Goal: Task Accomplishment & Management: Use online tool/utility

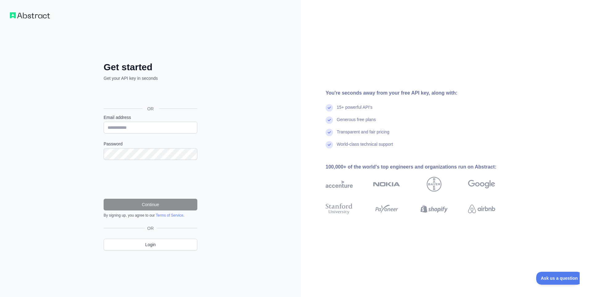
click at [272, 157] on div "Get started Get your API key in seconds OR Email address Password Continue By s…" at bounding box center [150, 148] width 301 height 297
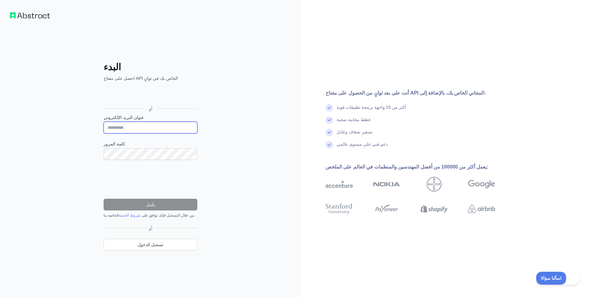
click at [140, 125] on input "عنوان البريد الإلكتروني" at bounding box center [151, 128] width 94 height 12
click at [228, 102] on div "البدء احصل على مفتاح API الخاص بك في ثوانٍ أو عنوان البريد الإلكتروني كلمة المر…" at bounding box center [150, 148] width 301 height 297
click at [229, 121] on div "البدء احصل على مفتاح API الخاص بك في ثوانٍ أو عنوان البريد الإلكتروني كلمة المر…" at bounding box center [150, 148] width 301 height 297
click at [251, 170] on div "البدء احصل على مفتاح API الخاص بك في ثوانٍ أو عنوان البريد الإلكتروني كلمة المر…" at bounding box center [150, 148] width 301 height 297
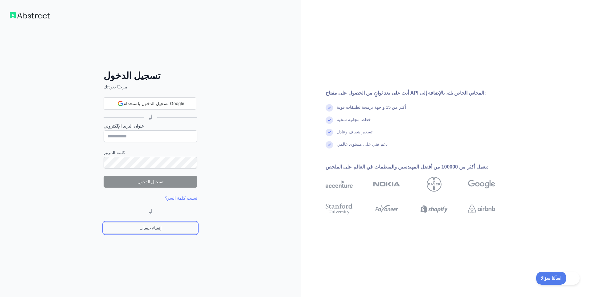
click at [177, 232] on link "إنشاء حساب" at bounding box center [151, 228] width 94 height 12
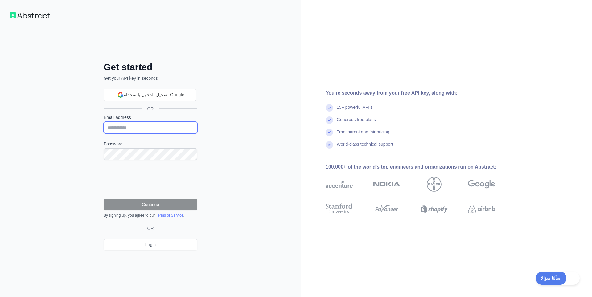
click at [172, 130] on input "Email address" at bounding box center [151, 128] width 94 height 12
type input "*"
type input "**********"
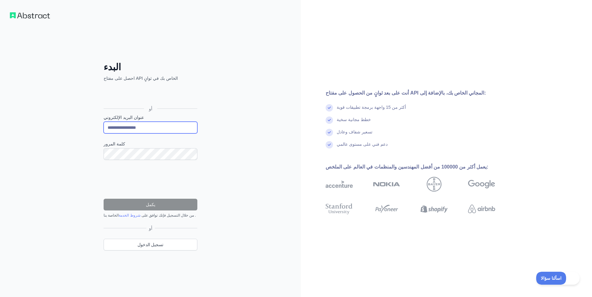
click at [181, 130] on input "**********" at bounding box center [151, 128] width 94 height 12
click at [240, 122] on div "**********" at bounding box center [150, 148] width 301 height 297
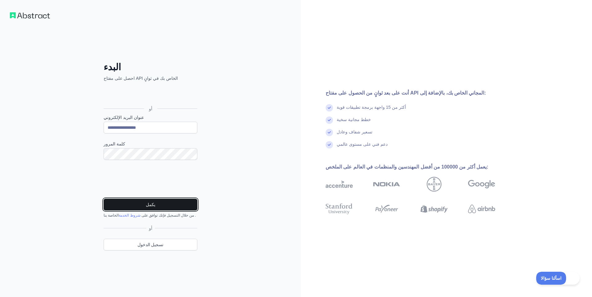
click at [138, 206] on button "يكمل" at bounding box center [151, 205] width 94 height 12
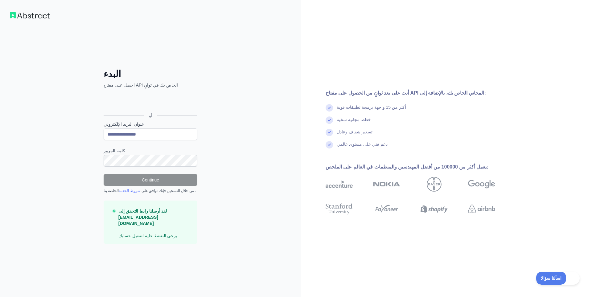
click at [180, 108] on div "تسجيل الدخول باستخدام حساب Google (يفتح الرابط في علامة تبويب جديدة)" at bounding box center [150, 102] width 92 height 14
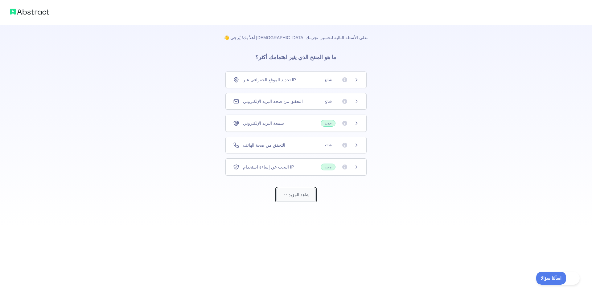
click at [292, 200] on button "شاهد المزيد" at bounding box center [295, 195] width 39 height 14
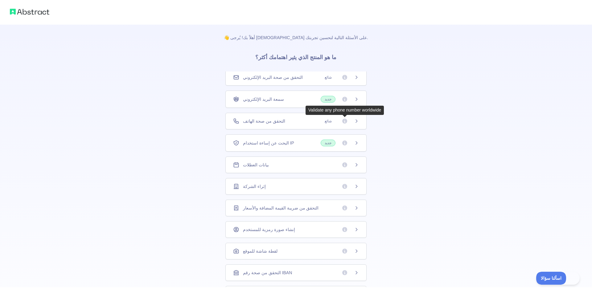
click at [334, 121] on span "شائع" at bounding box center [328, 121] width 14 height 6
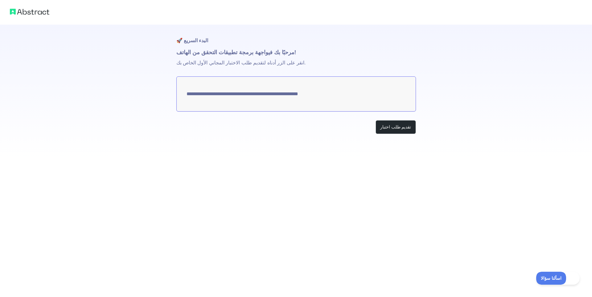
click at [338, 100] on textarea "**********" at bounding box center [295, 93] width 239 height 35
click at [402, 130] on button "تقديم طلب اختبار" at bounding box center [395, 127] width 40 height 14
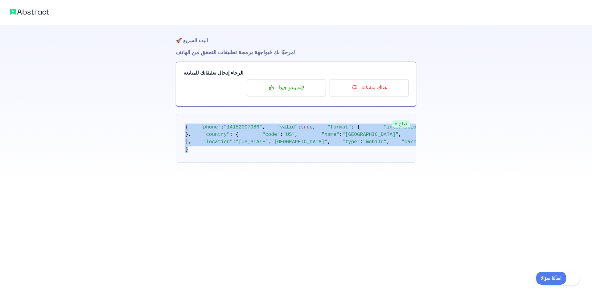
drag, startPoint x: 193, startPoint y: 240, endPoint x: 180, endPoint y: 120, distance: 121.2
click at [180, 120] on pre "{ "phone" : "[PHONE_NUMBER]" , "valid" : true , "format" : { "international" : …" at bounding box center [296, 138] width 240 height 49
copy code "{ "phone" : "[PHONE_NUMBER]" , "valid" : true , "format" : { "international" : …"
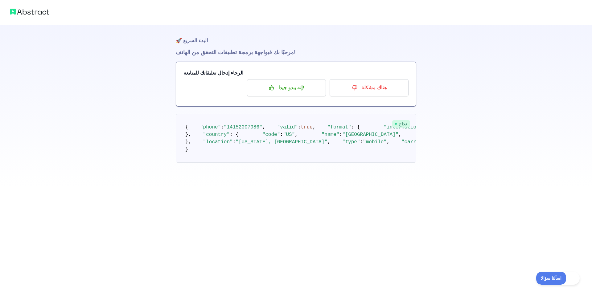
click at [249, 163] on pre "{ "phone" : "[PHONE_NUMBER]" , "valid" : true , "format" : { "international" : …" at bounding box center [296, 138] width 240 height 49
click at [431, 145] on span ""T-mobile USA Inc."" at bounding box center [459, 142] width 56 height 6
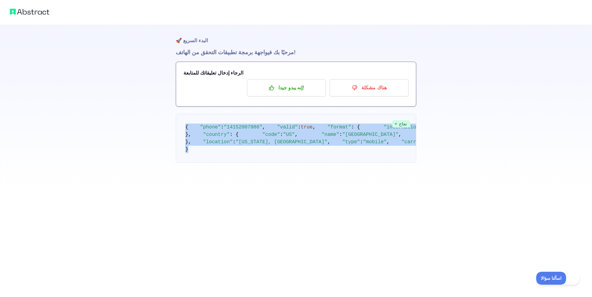
drag, startPoint x: 194, startPoint y: 242, endPoint x: 174, endPoint y: 114, distance: 129.0
click at [176, 114] on pre "{ "phone" : "[PHONE_NUMBER]" , "valid" : true , "format" : { "international" : …" at bounding box center [296, 138] width 240 height 49
copy code "{ "phone" : "[PHONE_NUMBER]" , "valid" : true , "format" : { "international" : …"
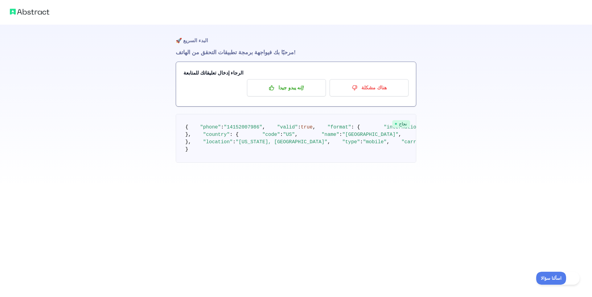
drag, startPoint x: 290, startPoint y: 181, endPoint x: 309, endPoint y: 123, distance: 60.9
click at [291, 163] on pre "{ "phone" : "[PHONE_NUMBER]" , "valid" : true , "format" : { "international" : …" at bounding box center [296, 138] width 240 height 49
click at [310, 92] on p "إنه يبدو جيدا!" at bounding box center [286, 88] width 70 height 10
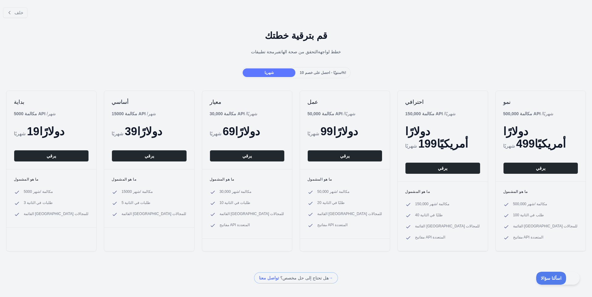
click at [323, 73] on span "سنويًا - احصل على خصم 10%!" at bounding box center [322, 73] width 47 height 4
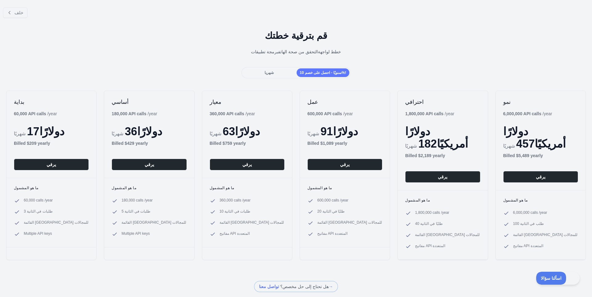
click at [285, 69] on div "شهريا" at bounding box center [268, 72] width 53 height 9
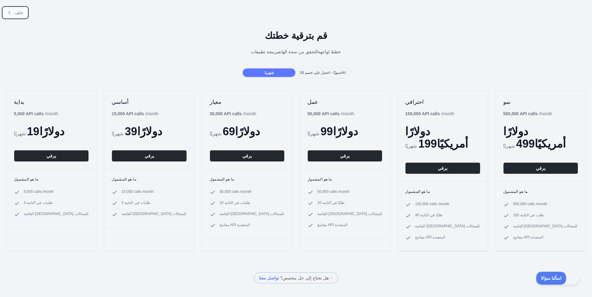
click at [24, 15] on button "خلف" at bounding box center [15, 12] width 24 height 10
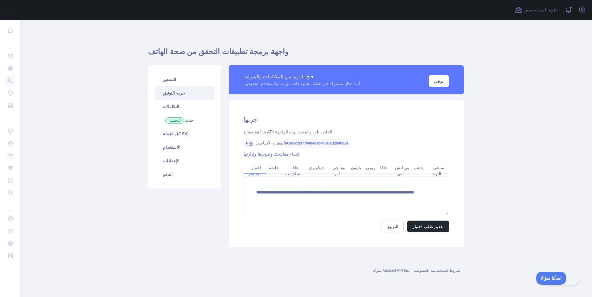
click at [440, 137] on div "**********" at bounding box center [346, 173] width 235 height 147
drag, startPoint x: 434, startPoint y: 131, endPoint x: 581, endPoint y: 173, distance: 152.2
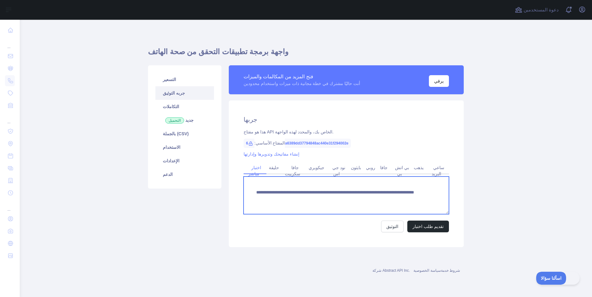
drag, startPoint x: 355, startPoint y: 195, endPoint x: 289, endPoint y: 193, distance: 65.7
click at [254, 188] on textarea "**********" at bounding box center [345, 196] width 205 height 38
click at [334, 197] on textarea "**********" at bounding box center [345, 196] width 205 height 38
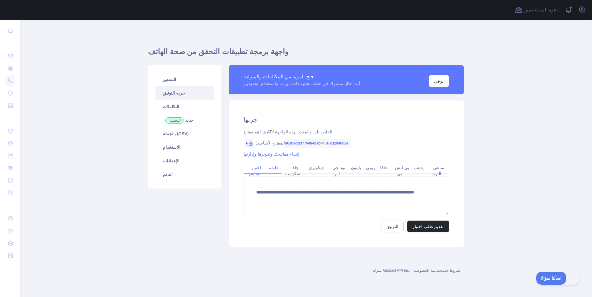
click at [274, 170] on link "حليقة" at bounding box center [273, 168] width 15 height 10
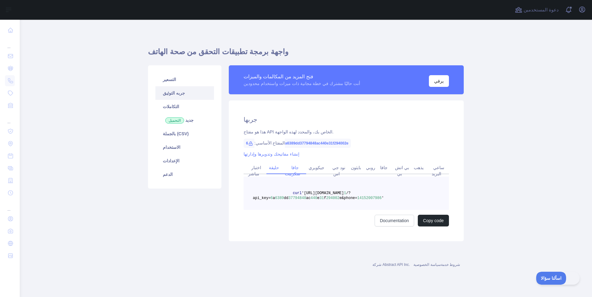
click at [295, 171] on link "جافا سكريبت" at bounding box center [294, 171] width 18 height 16
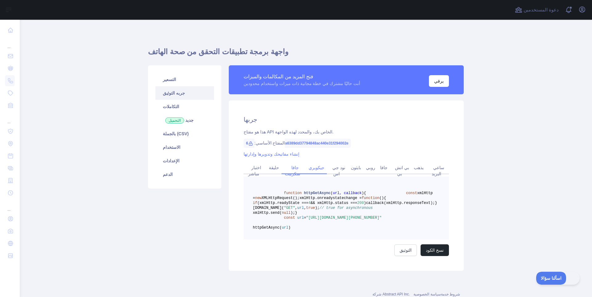
click at [313, 172] on link "جيكويري" at bounding box center [316, 168] width 21 height 10
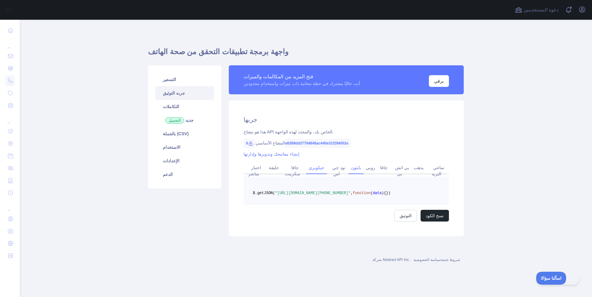
click at [358, 173] on div "بايثون" at bounding box center [355, 170] width 15 height 10
click at [359, 171] on link "بايثون" at bounding box center [355, 168] width 15 height 10
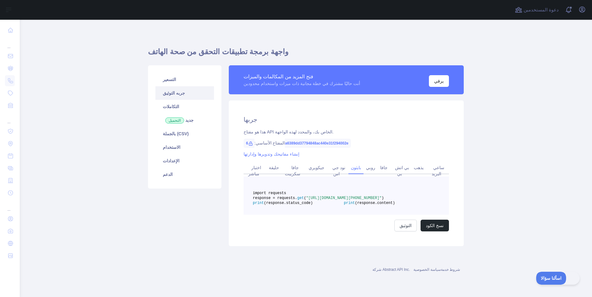
click at [351, 143] on span "6a6389dd37794848ac440e31f294002e" at bounding box center [296, 143] width 107 height 9
click at [398, 147] on div "جربها هذا هو مفتاح API الخاص بك، والمحدد لهذه الواجهة. المفتاح الأساسي: 6a6389d…" at bounding box center [346, 173] width 235 height 146
click at [442, 165] on link "ساعي البريد" at bounding box center [437, 171] width 14 height 16
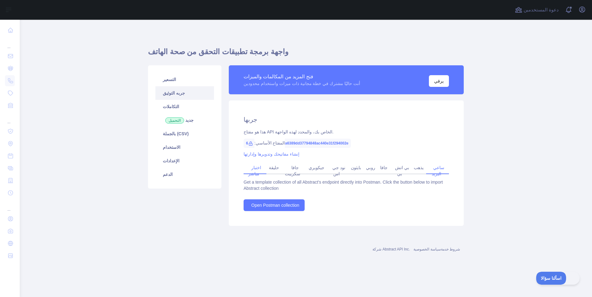
click at [253, 171] on link "اختبار مباشر" at bounding box center [255, 171] width 14 height 16
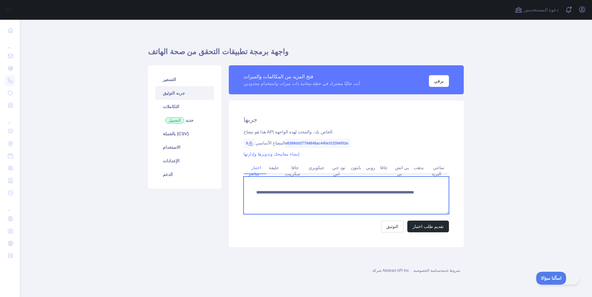
drag, startPoint x: 431, startPoint y: 201, endPoint x: 246, endPoint y: 189, distance: 185.9
click at [246, 189] on textarea "**********" at bounding box center [345, 196] width 205 height 38
click at [331, 192] on textarea "**********" at bounding box center [345, 196] width 205 height 38
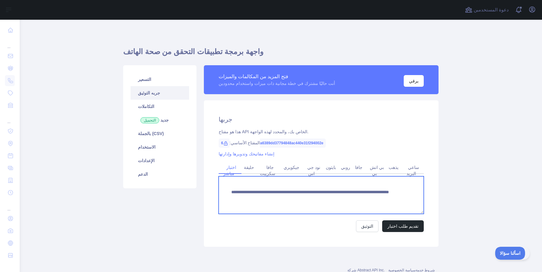
scroll to position [19, 0]
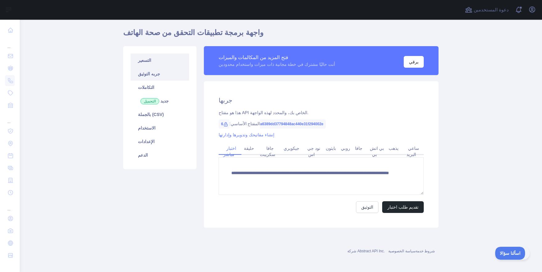
click at [158, 62] on link "التسعير" at bounding box center [160, 61] width 59 height 14
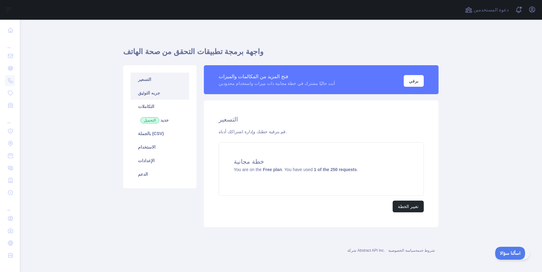
click at [163, 89] on link "جربه التوثيق" at bounding box center [160, 93] width 59 height 14
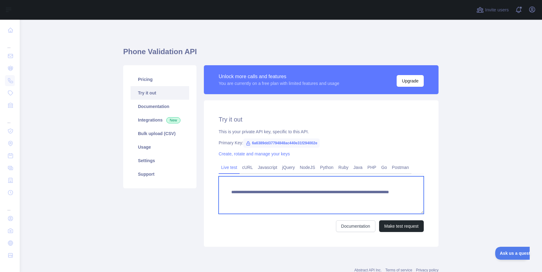
drag, startPoint x: 369, startPoint y: 200, endPoint x: 249, endPoint y: 199, distance: 119.9
click at [249, 199] on textarea "**********" at bounding box center [321, 196] width 205 height 38
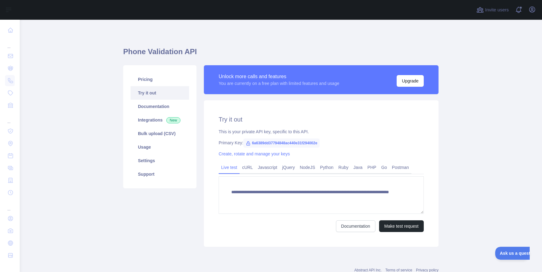
click at [102, 162] on main "**********" at bounding box center [281, 146] width 523 height 253
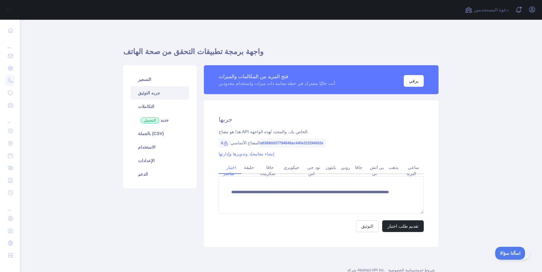
click at [162, 93] on link "جربه التوثيق" at bounding box center [160, 93] width 59 height 14
click at [417, 168] on link "ساعي البريد" at bounding box center [413, 171] width 14 height 16
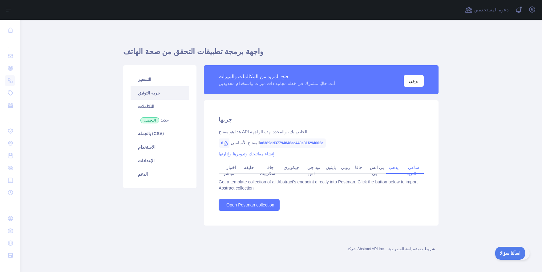
click at [398, 169] on link "يذهب" at bounding box center [393, 168] width 15 height 10
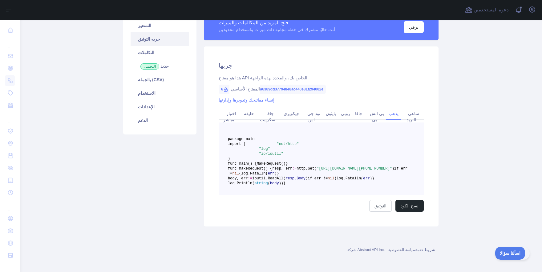
scroll to position [37, 0]
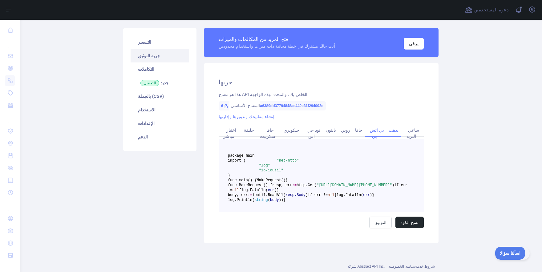
click at [371, 134] on link "بي اتش بي" at bounding box center [376, 133] width 17 height 16
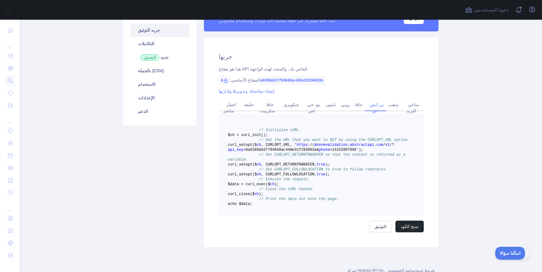
scroll to position [11, 0]
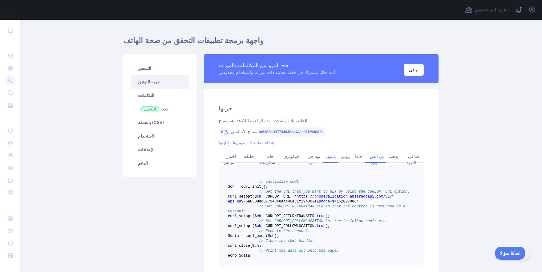
click at [328, 155] on link "بايثون" at bounding box center [331, 157] width 15 height 10
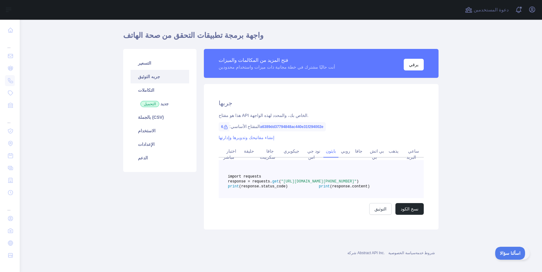
scroll to position [0, 0]
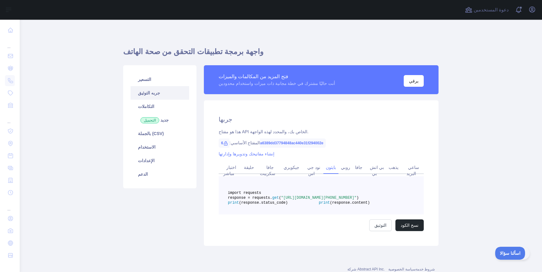
click at [90, 104] on main "واجهة برمجة تطبيقات التحقق من صحة الهاتف التسعير جربه التوثيق التكاملات جديد ال…" at bounding box center [281, 146] width 523 height 253
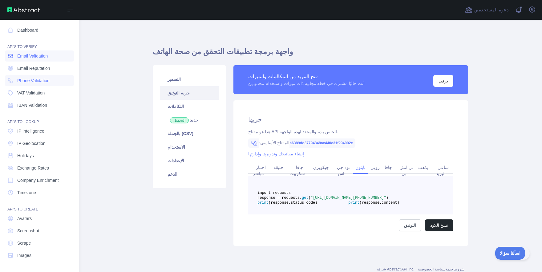
click at [31, 57] on span "Email Validation" at bounding box center [32, 56] width 31 height 6
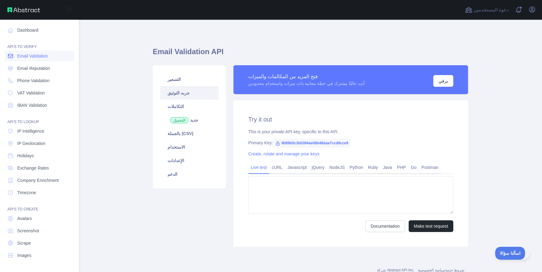
type textarea "**********"
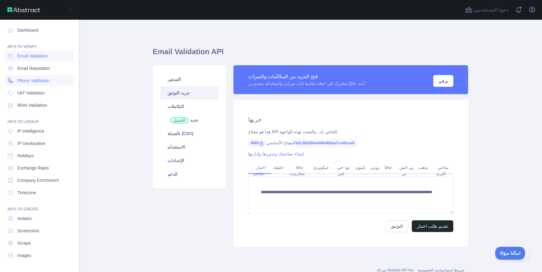
click at [34, 79] on span "Phone Validation" at bounding box center [33, 81] width 32 height 6
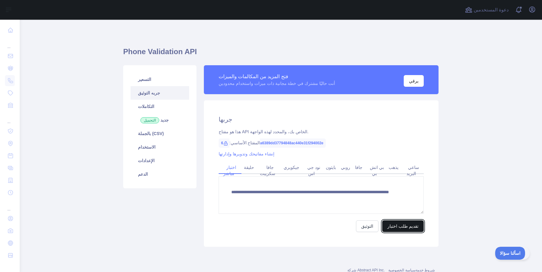
click at [413, 228] on button "تقديم طلب اختبار" at bounding box center [403, 227] width 42 height 12
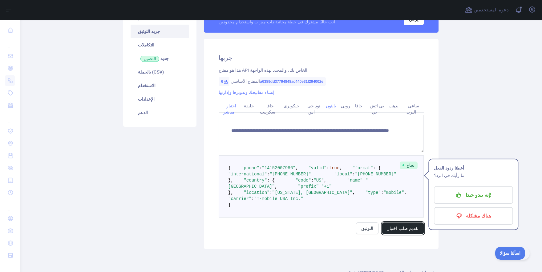
scroll to position [112, 0]
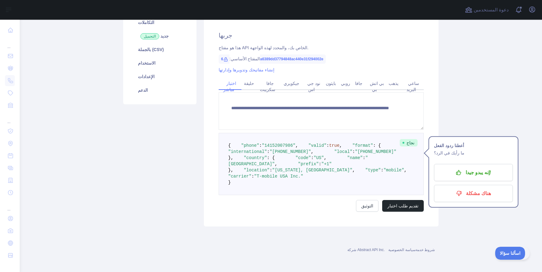
click at [131, 146] on div "التسعير جربه التوثيق التكاملات جديد التحميل بالجملة (CSV) الاستخدام الإعدادات ا…" at bounding box center [160, 104] width 81 height 246
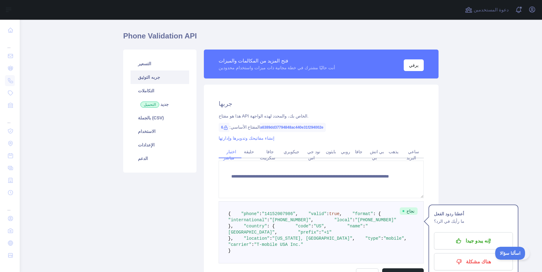
scroll to position [0, 0]
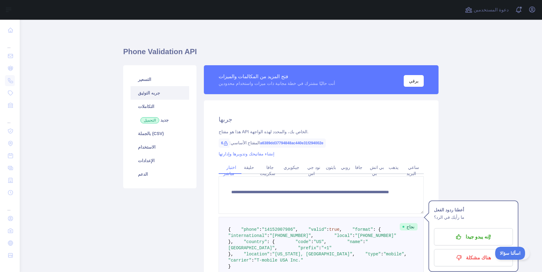
drag, startPoint x: 114, startPoint y: 55, endPoint x: 168, endPoint y: 199, distance: 153.5
click at [299, 198] on main "**********" at bounding box center [281, 146] width 523 height 253
click at [151, 208] on div "التسعير جربه التوثيق التكاملات جديد التحميل بالجملة (CSV) الاستخدام الإعدادات ا…" at bounding box center [160, 188] width 81 height 246
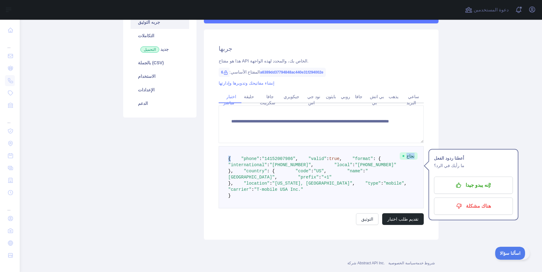
scroll to position [75, 0]
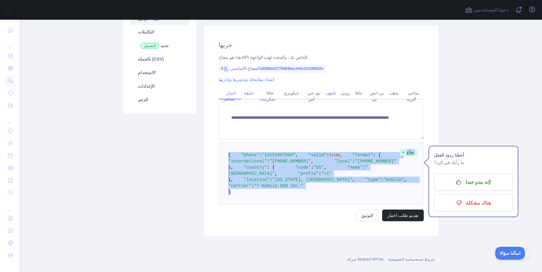
drag, startPoint x: 218, startPoint y: 108, endPoint x: 340, endPoint y: 251, distance: 188.2
click at [340, 236] on div "**********" at bounding box center [321, 131] width 235 height 210
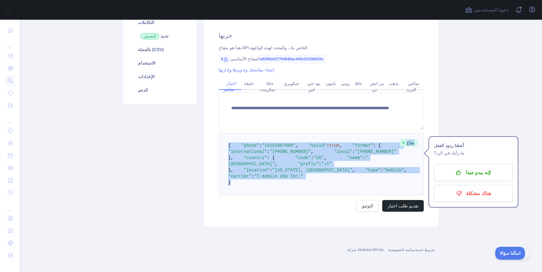
copy div "نجاح { "phone" : "[PHONE_NUMBER]" , "valid" : true , "format" : { "internationa…"
click at [305, 177] on pre "{ "phone" : "[PHONE_NUMBER]" , "valid" : true , "format" : { "international" : …" at bounding box center [321, 164] width 205 height 62
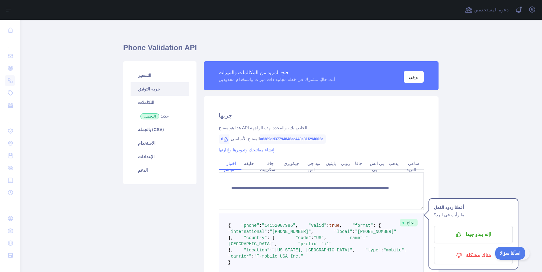
scroll to position [0, 0]
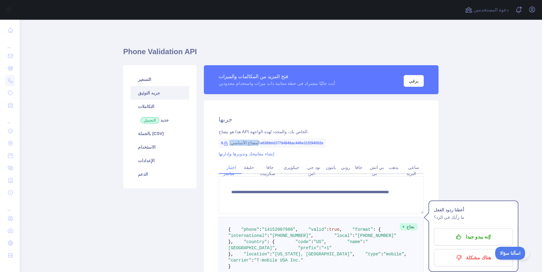
drag, startPoint x: 325, startPoint y: 143, endPoint x: 260, endPoint y: 141, distance: 65.4
click at [260, 141] on div "المفتاح الأساسي: 6a6389dd37794848ac440e31f294002e" at bounding box center [321, 143] width 205 height 6
click at [347, 122] on h2 "جربها" at bounding box center [321, 119] width 205 height 9
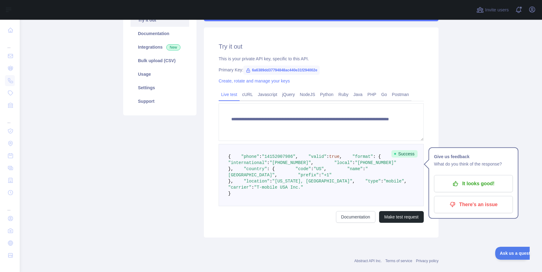
scroll to position [75, 0]
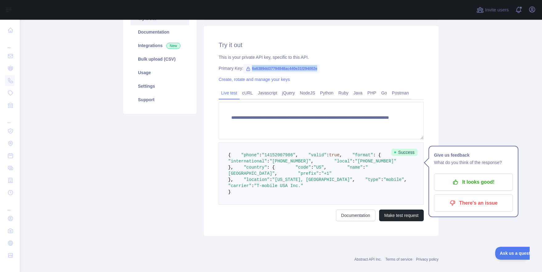
drag, startPoint x: 317, startPoint y: 69, endPoint x: 251, endPoint y: 71, distance: 66.0
click at [251, 71] on span "6a6389dd37794848ac440e31f294002e" at bounding box center [281, 68] width 76 height 9
copy span "6a6389dd37794848ac440e31f294002e"
click at [325, 94] on link "Python" at bounding box center [327, 93] width 18 height 10
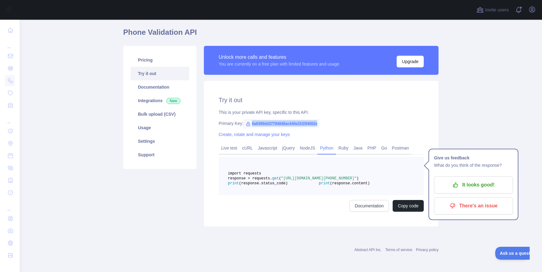
scroll to position [34, 0]
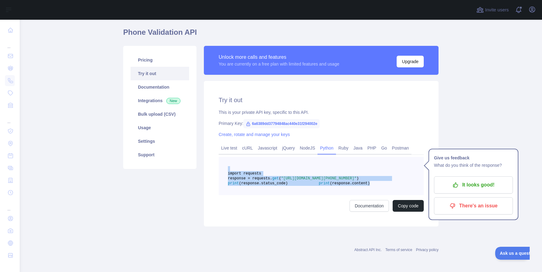
drag, startPoint x: 318, startPoint y: 187, endPoint x: 225, endPoint y: 147, distance: 100.5
click at [225, 157] on pre "import requests response = requests. get ( "[URL][DOMAIN_NAME][PHONE_NUMBER]" )…" at bounding box center [321, 176] width 205 height 38
copy code "import requests response = requests. get ( "[URL][DOMAIN_NAME][PHONE_NUMBER]" )…"
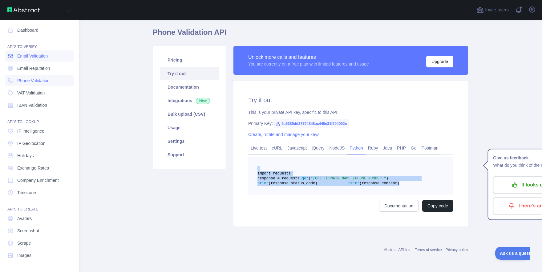
click at [10, 56] on icon at bounding box center [10, 56] width 6 height 6
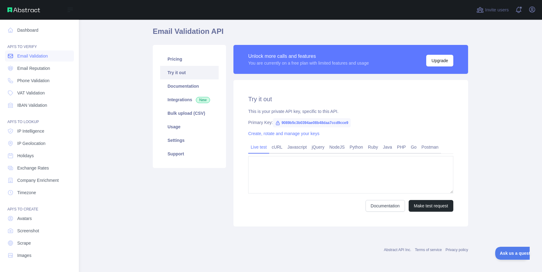
type textarea "**********"
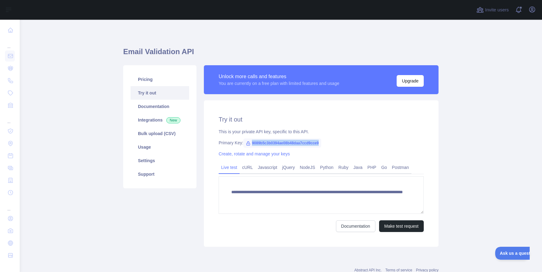
drag, startPoint x: 317, startPoint y: 142, endPoint x: 251, endPoint y: 142, distance: 65.6
click at [251, 142] on span "9089b5c3b0394ae08b48daa7ccd9cce9" at bounding box center [282, 143] width 78 height 9
copy span "9089b5c3b0394ae08b48daa7ccd9cce9"
